Goal: Navigation & Orientation: Understand site structure

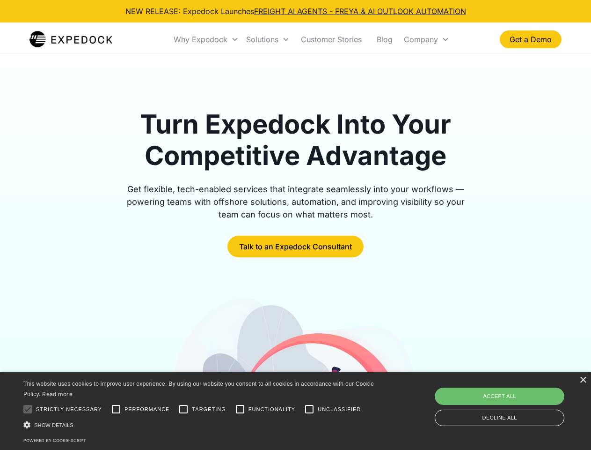
click at [207, 39] on div "Why Expedock" at bounding box center [201, 39] width 54 height 9
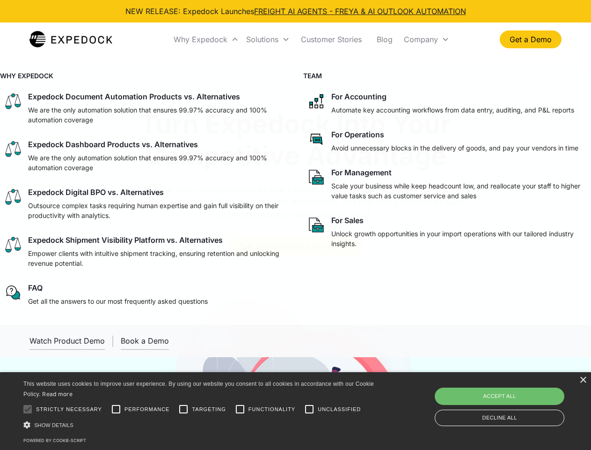
click at [268, 39] on div "Solutions" at bounding box center [262, 39] width 32 height 9
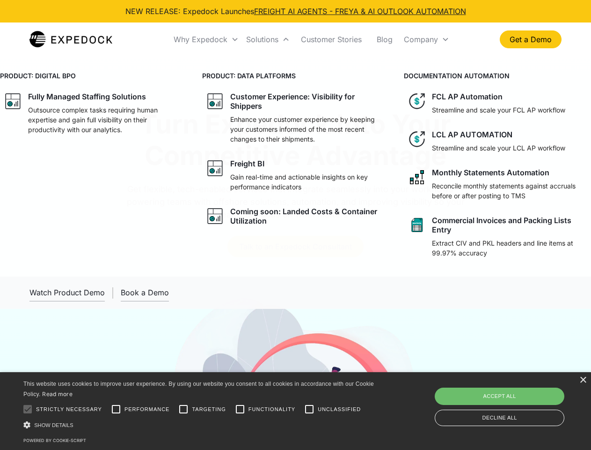
click at [427, 39] on div "Company" at bounding box center [421, 39] width 34 height 9
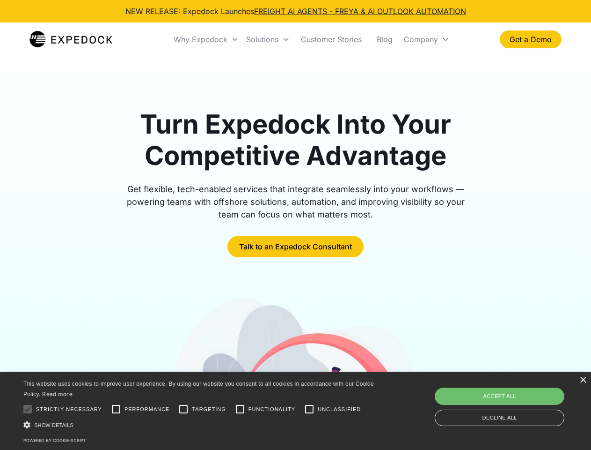
click at [28, 409] on div at bounding box center [27, 408] width 19 height 19
click at [116, 409] on input "Performance" at bounding box center [116, 408] width 19 height 19
checkbox input "true"
click at [184, 409] on input "Targeting" at bounding box center [183, 408] width 19 height 19
checkbox input "true"
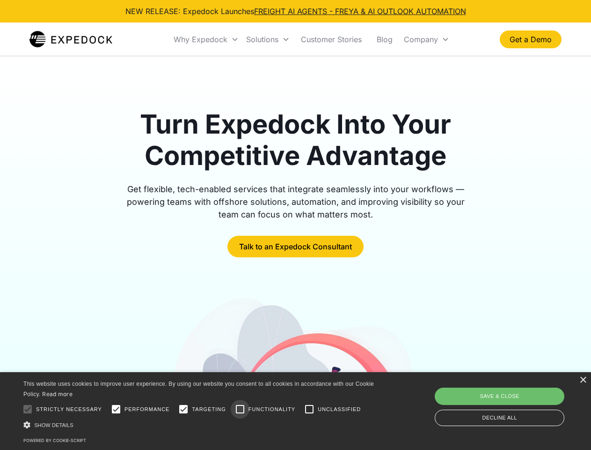
click at [240, 409] on input "Functionality" at bounding box center [240, 408] width 19 height 19
checkbox input "true"
click at [310, 409] on input "Unclassified" at bounding box center [309, 408] width 19 height 19
checkbox input "true"
click at [200, 424] on div "Show details Hide details" at bounding box center [200, 425] width 354 height 10
